Goal: Obtain resource: Obtain resource

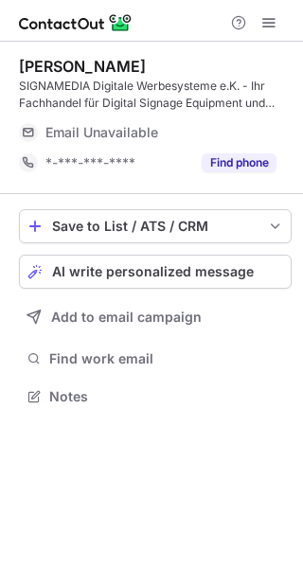
scroll to position [383, 303]
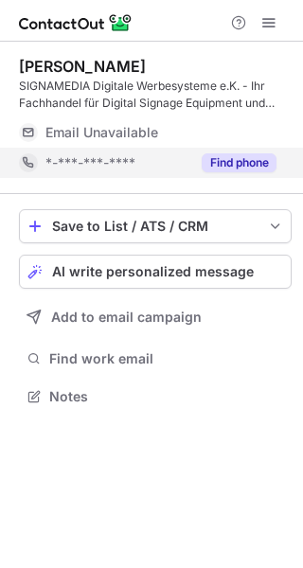
click at [248, 168] on button "Find phone" at bounding box center [239, 162] width 75 height 19
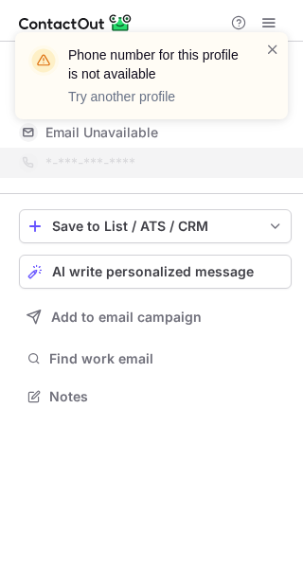
click at [264, 53] on div "Phone number for this profile is not available Try another profile" at bounding box center [144, 76] width 242 height 72
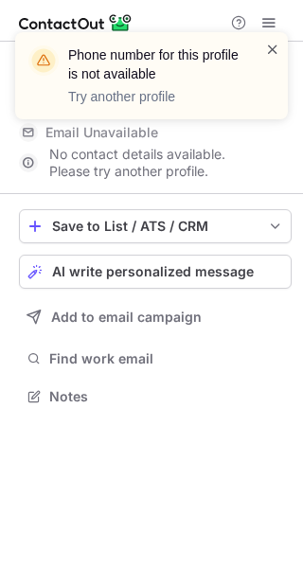
click at [276, 43] on span at bounding box center [272, 49] width 15 height 19
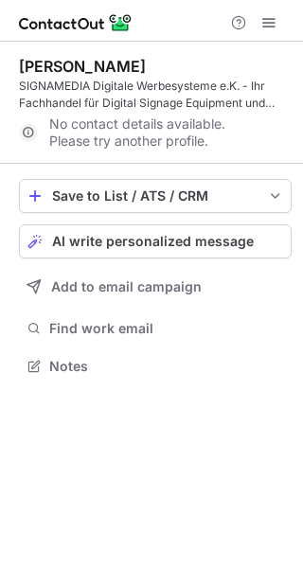
scroll to position [353, 303]
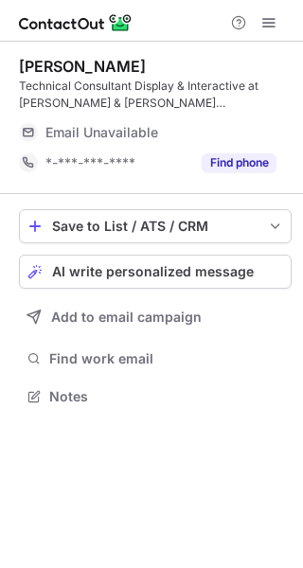
scroll to position [383, 303]
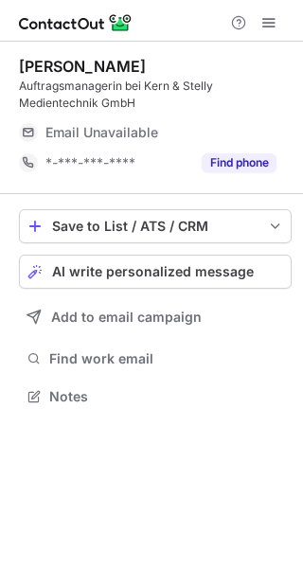
scroll to position [383, 303]
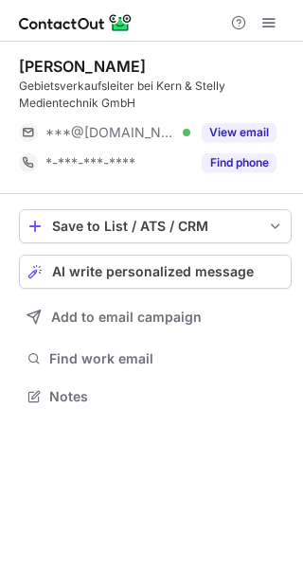
scroll to position [383, 303]
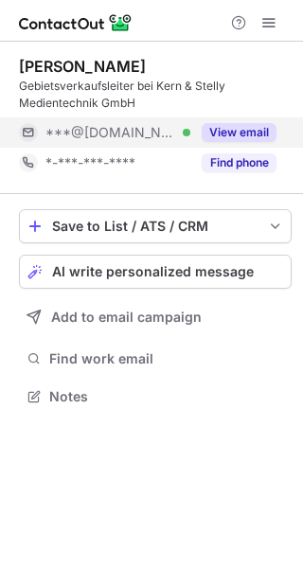
click at [258, 135] on button "View email" at bounding box center [239, 132] width 75 height 19
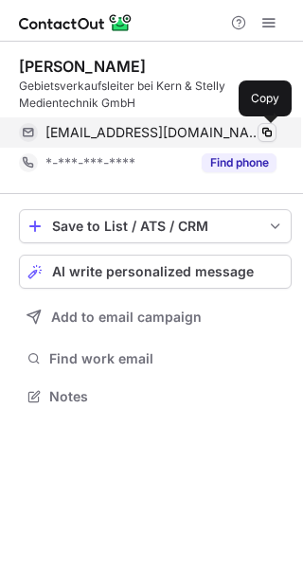
click at [267, 131] on span at bounding box center [266, 132] width 15 height 15
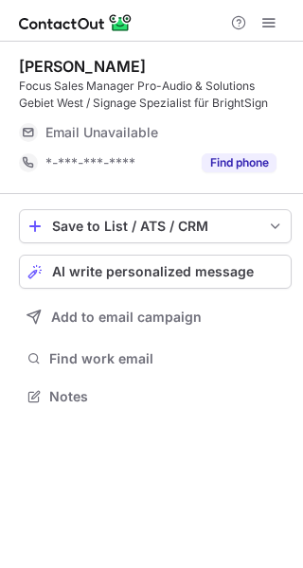
scroll to position [383, 303]
